Goal: Use online tool/utility

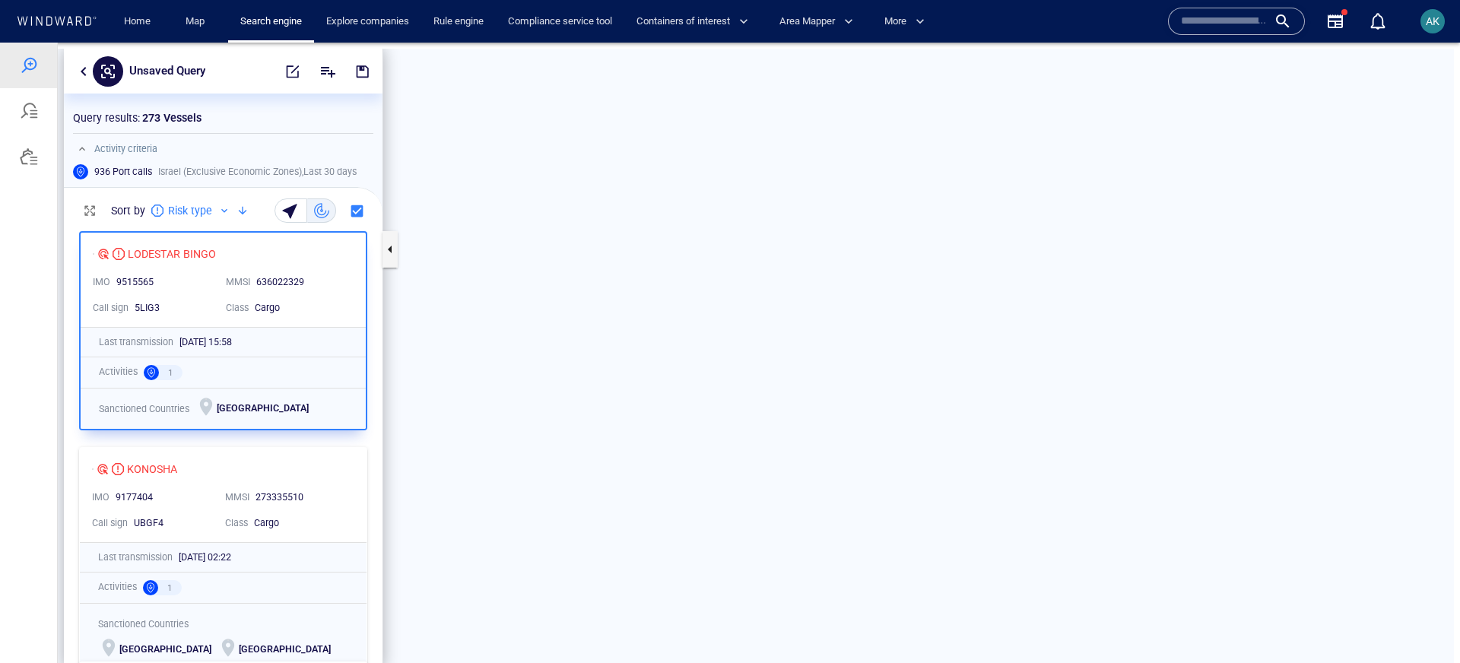
scroll to position [445, 319]
